Goal: Transaction & Acquisition: Subscribe to service/newsletter

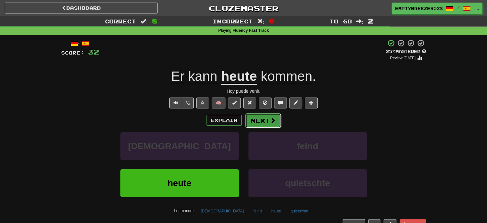
click at [267, 118] on button "Next" at bounding box center [263, 120] width 36 height 15
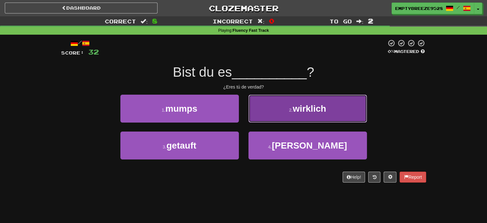
click at [355, 102] on button "2 . wirklich" at bounding box center [308, 108] width 119 height 28
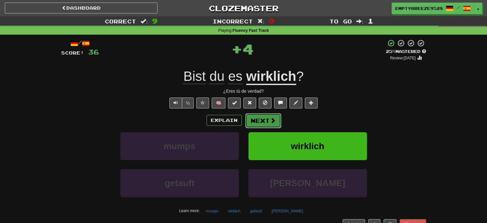
click at [275, 119] on button "Next" at bounding box center [263, 120] width 36 height 15
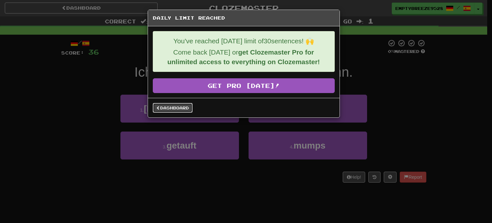
click at [184, 107] on link "Dashboard" at bounding box center [173, 108] width 40 height 10
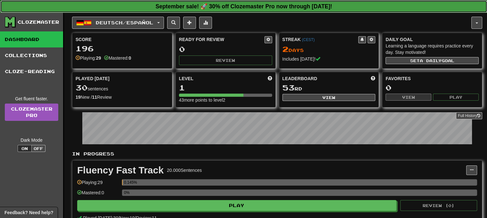
click at [287, 6] on strong "September sale! 🚀 30% off Clozemaster Pro now through [DATE]!" at bounding box center [244, 6] width 177 height 6
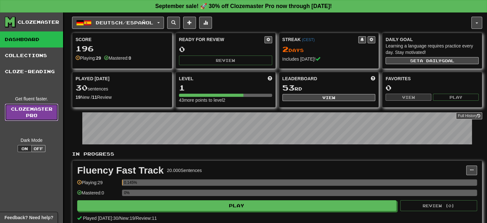
click at [37, 105] on link "Clozemaster Pro" at bounding box center [31, 111] width 53 height 17
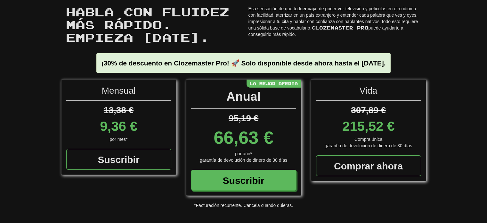
scroll to position [32, 0]
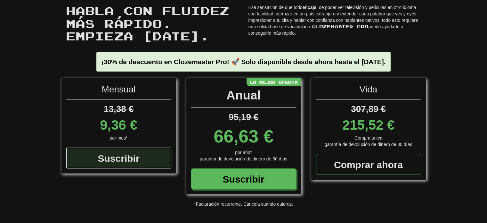
click at [140, 151] on div "Suscribir" at bounding box center [118, 157] width 105 height 21
